Goal: Information Seeking & Learning: Understand process/instructions

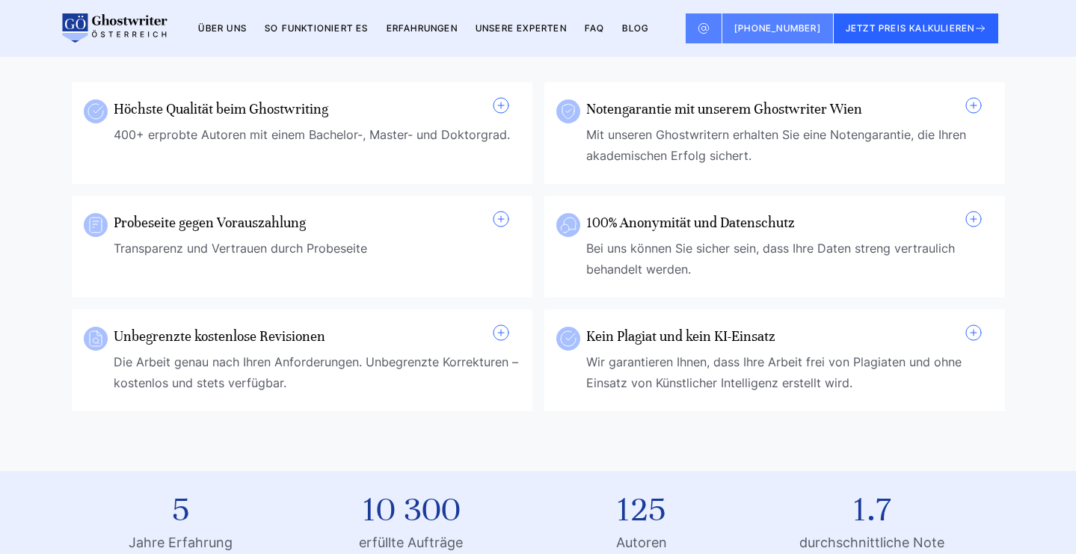
scroll to position [613, 0]
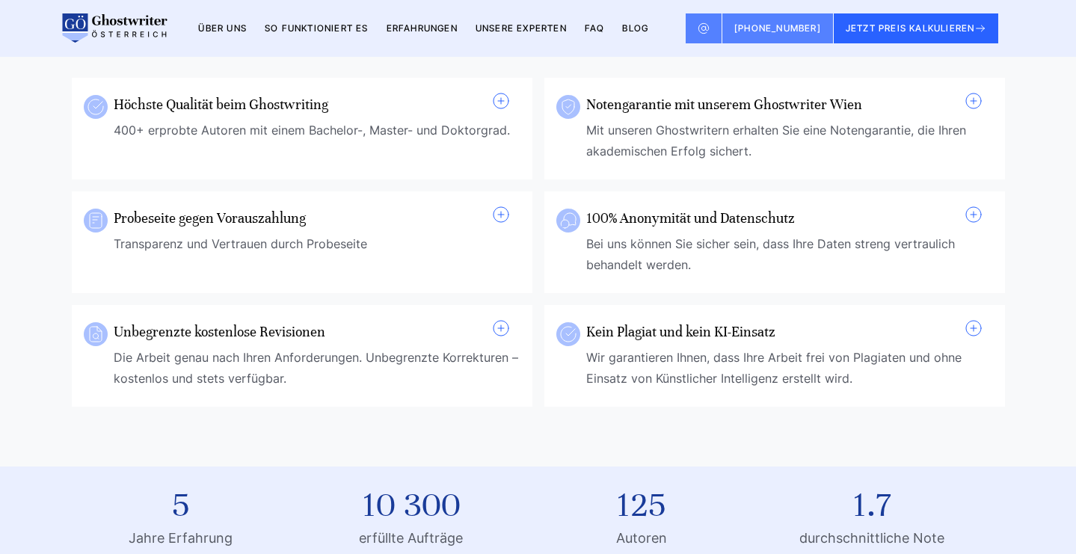
click at [928, 319] on h3 "Kein Plagiat und kein KI-Einsatz" at bounding box center [781, 331] width 390 height 24
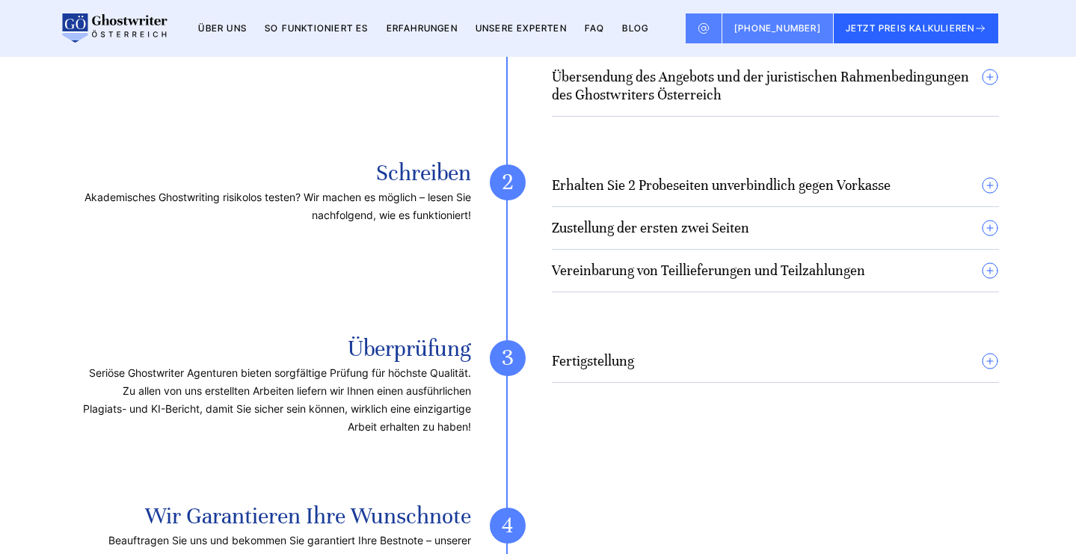
scroll to position [4543, 0]
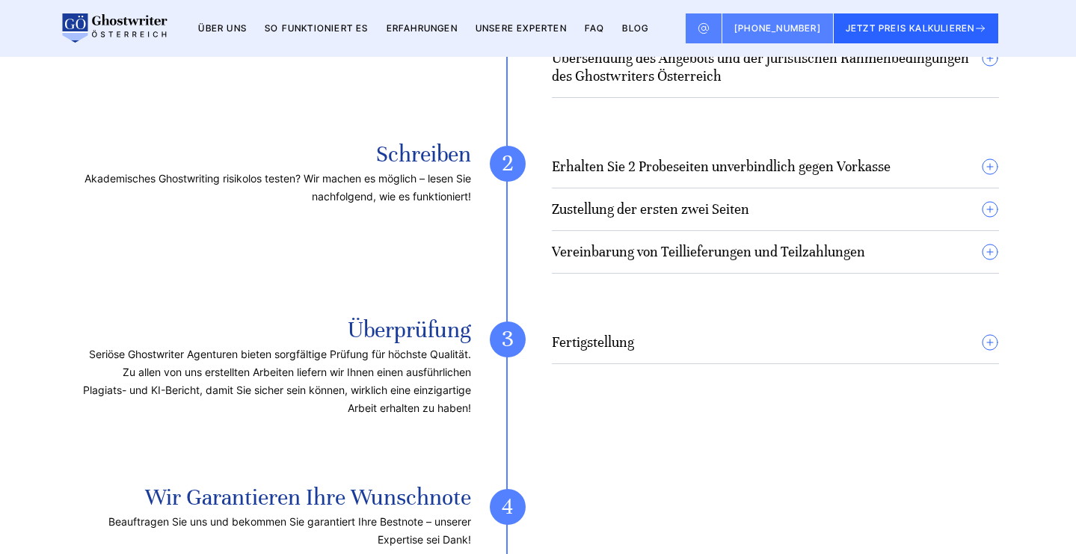
click at [968, 333] on summary "Fertigstellung" at bounding box center [775, 342] width 447 height 18
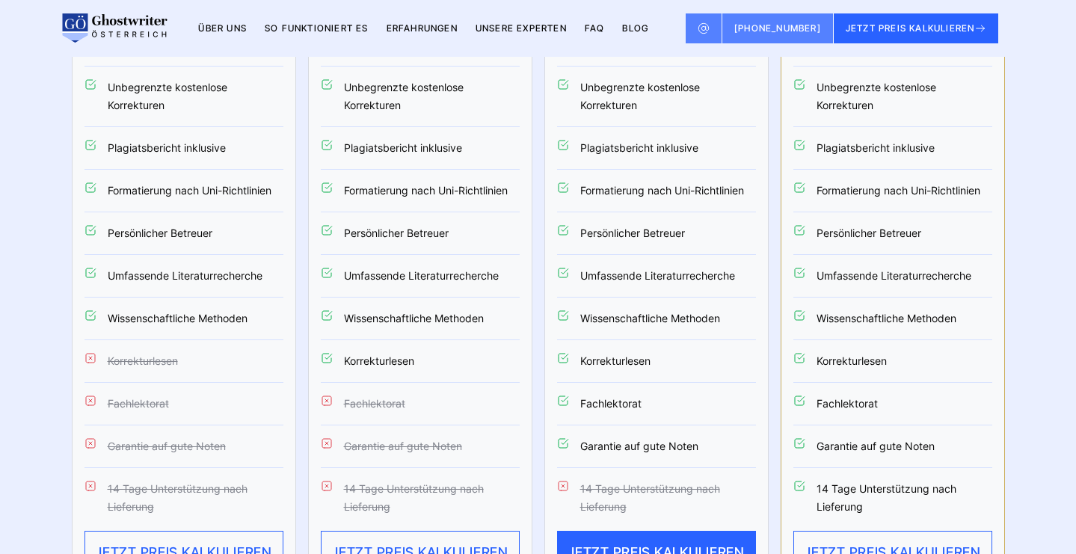
scroll to position [6013, 0]
click at [219, 530] on button "JETZT PREIS KALKULIEREN" at bounding box center [183, 551] width 199 height 43
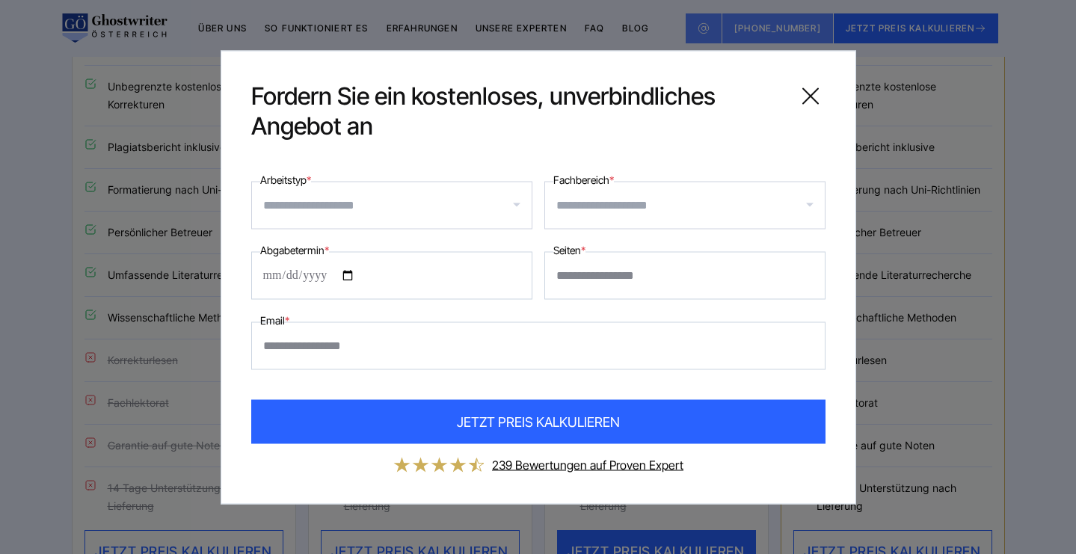
click at [814, 93] on icon at bounding box center [810, 96] width 30 height 30
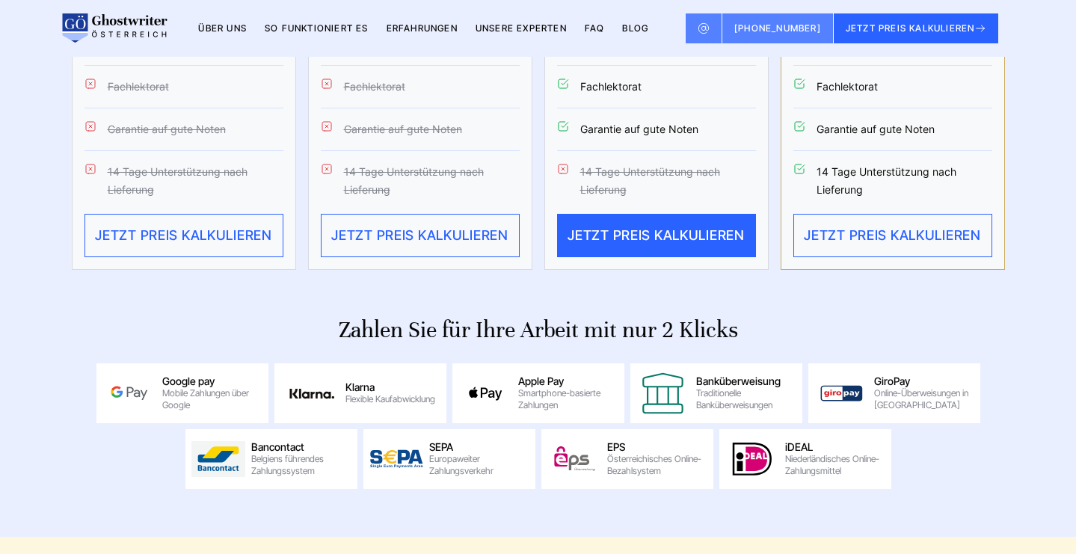
scroll to position [6332, 0]
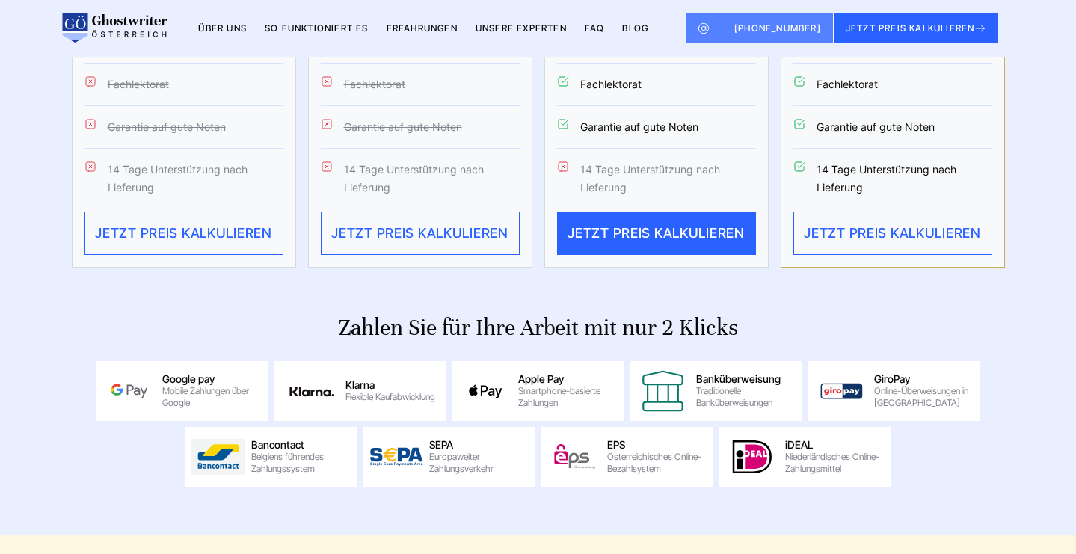
click at [605, 24] on link "FAQ" at bounding box center [595, 27] width 20 height 11
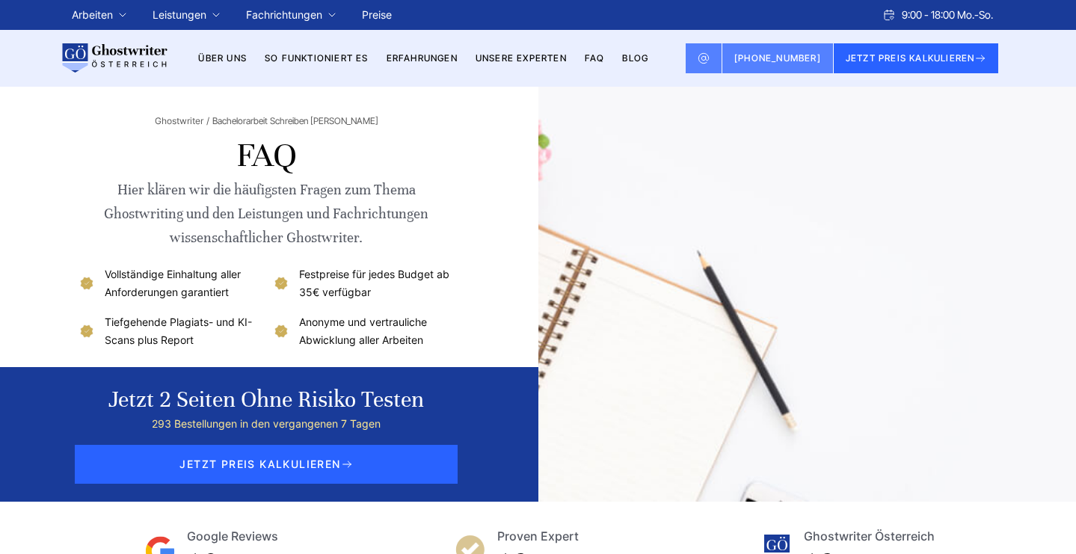
click at [644, 55] on link "BLOG" at bounding box center [635, 57] width 26 height 11
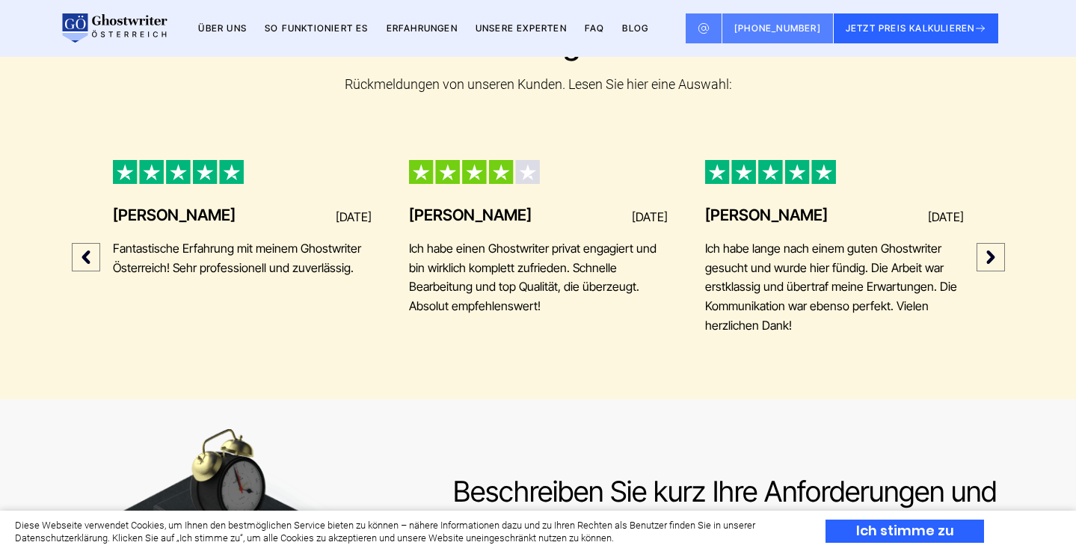
scroll to position [4501, 0]
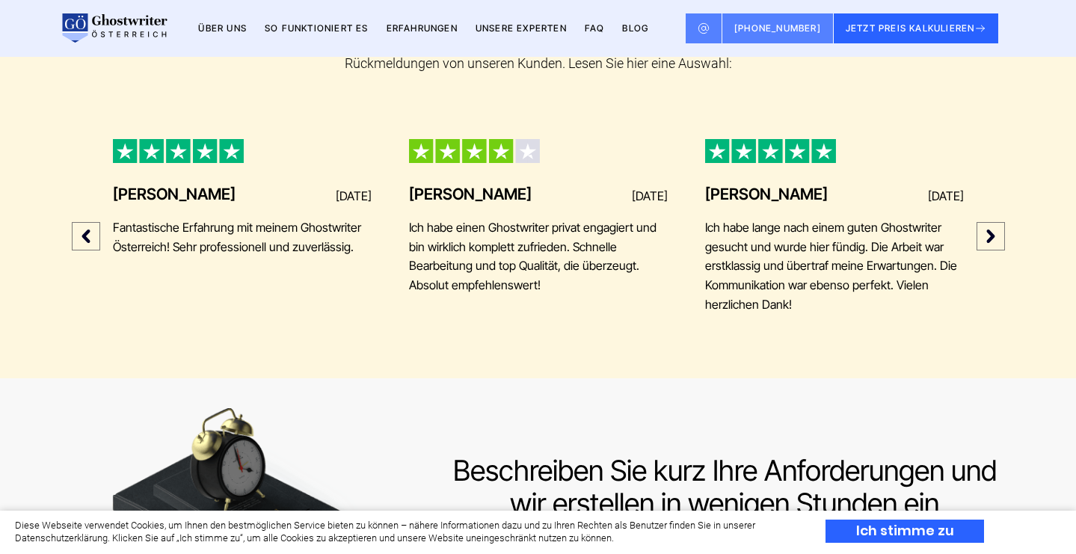
click at [340, 28] on link "So funktioniert es" at bounding box center [317, 27] width 104 height 11
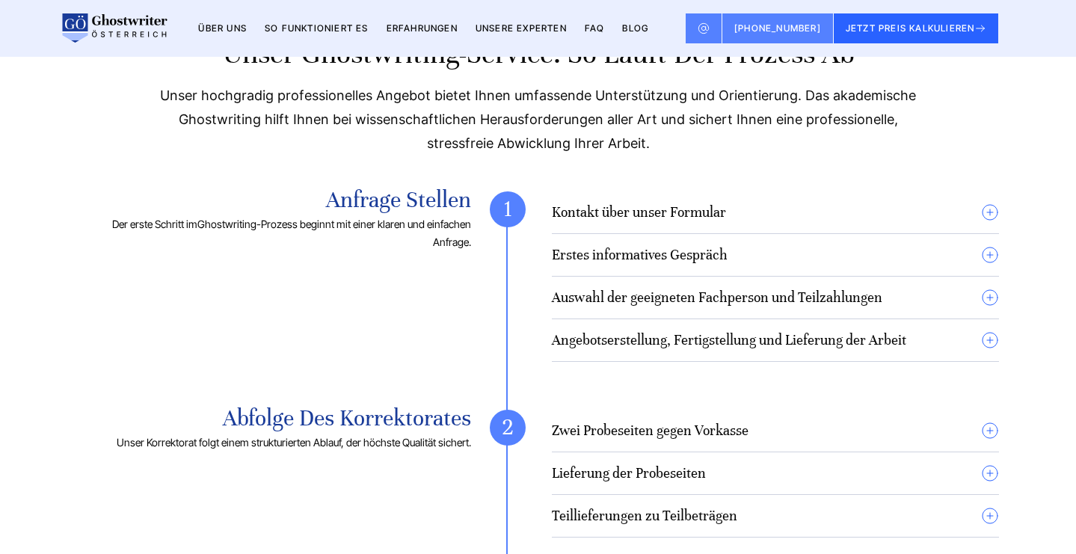
scroll to position [1005, 0]
